Goal: Transaction & Acquisition: Purchase product/service

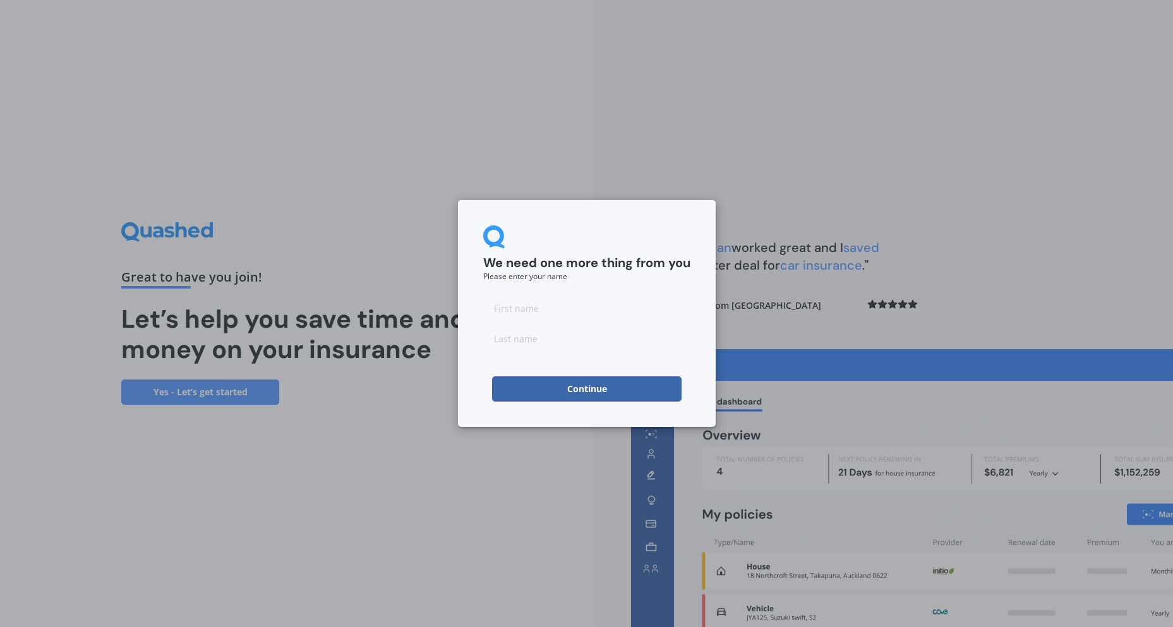
click at [541, 302] on input at bounding box center [586, 308] width 207 height 25
type input "Rich"
click at [532, 340] on input at bounding box center [586, 338] width 207 height 25
type input "[PERSON_NAME]"
click at [514, 304] on input "Rich" at bounding box center [586, 308] width 207 height 25
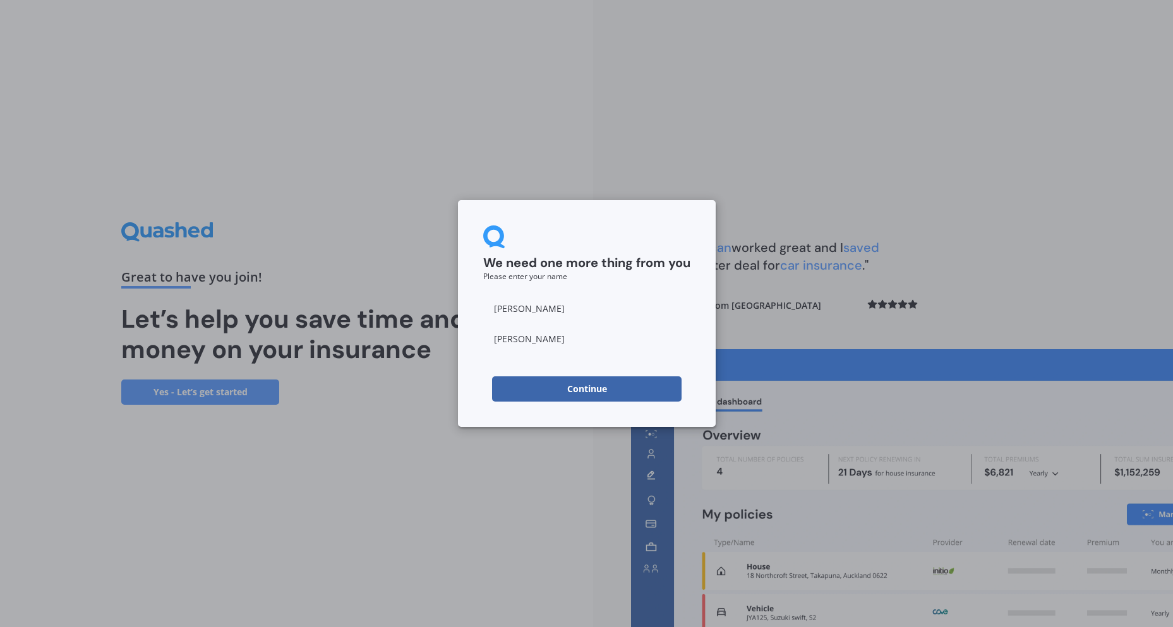
type input "[PERSON_NAME]"
click at [585, 380] on button "Continue" at bounding box center [586, 388] width 189 height 25
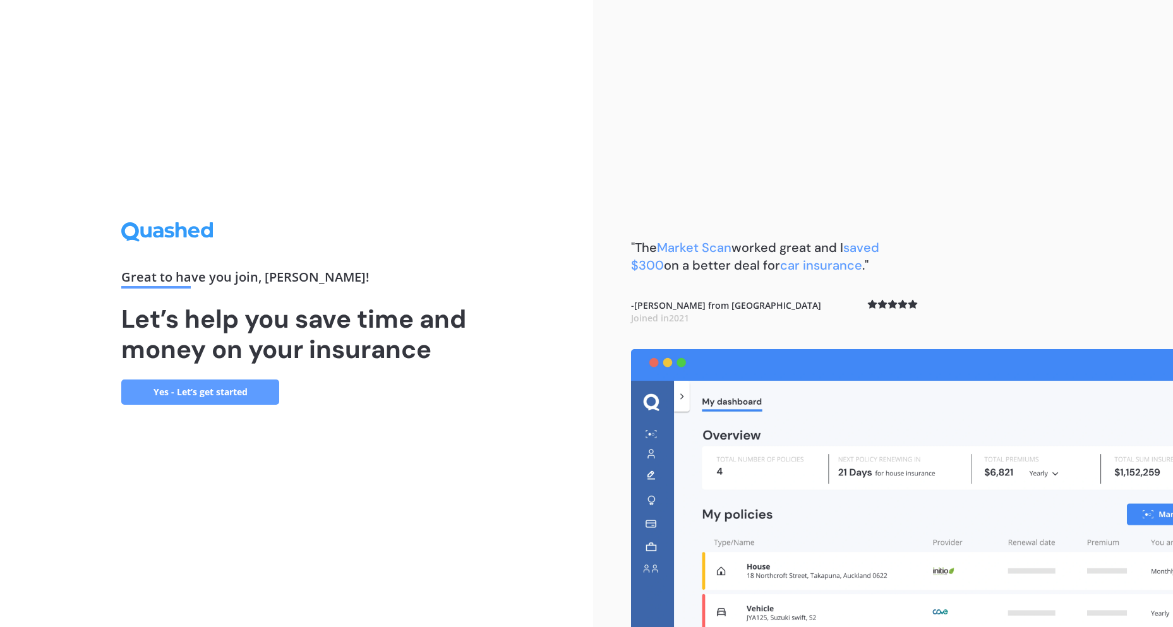
click at [242, 390] on link "Yes - Let’s get started" at bounding box center [200, 392] width 158 height 25
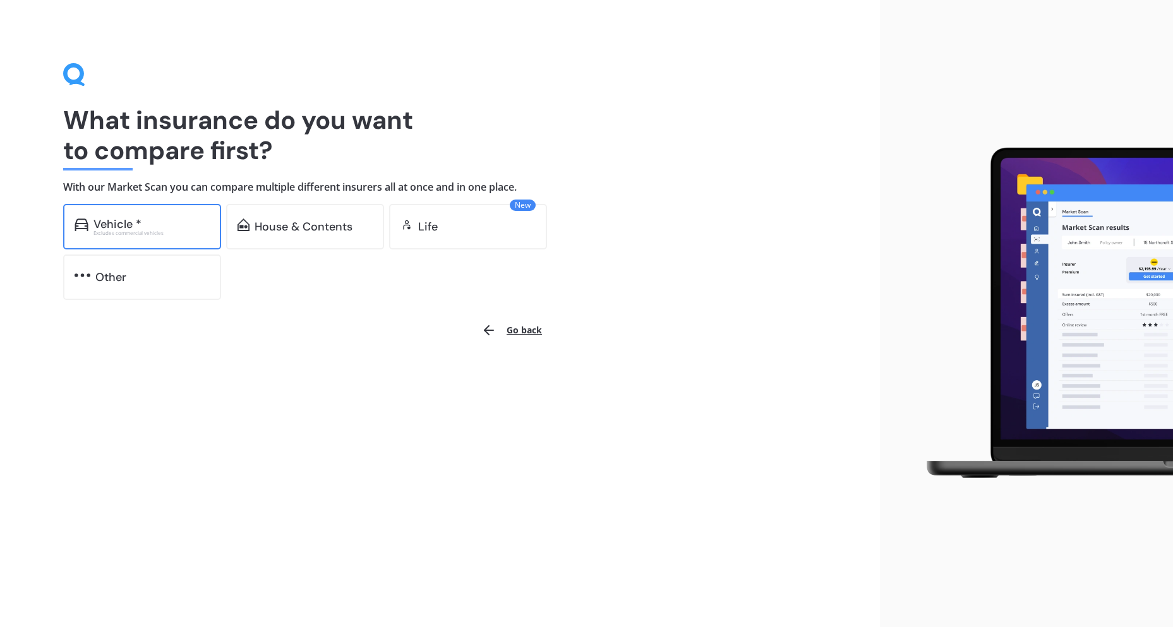
click at [161, 228] on div "Vehicle *" at bounding box center [151, 224] width 116 height 13
